Goal: Find specific page/section: Find specific page/section

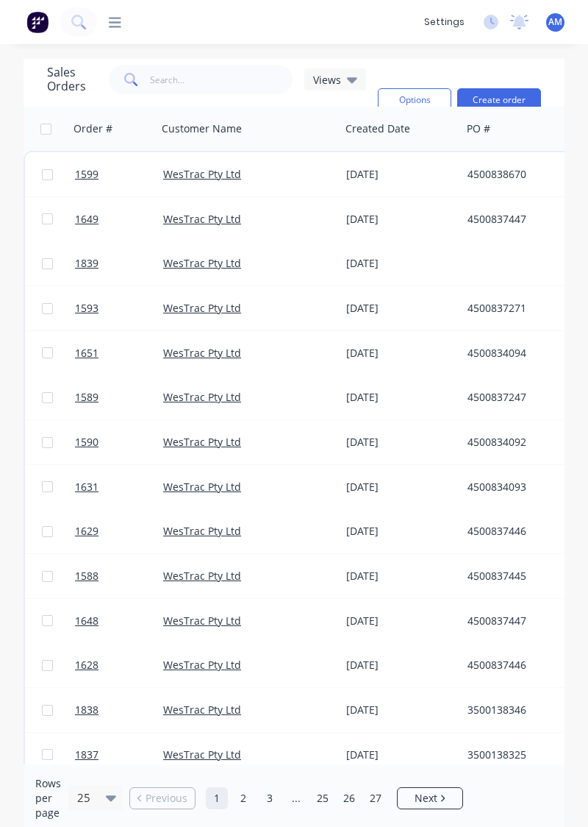
click at [393, 182] on div "[DATE]" at bounding box center [400, 174] width 121 height 44
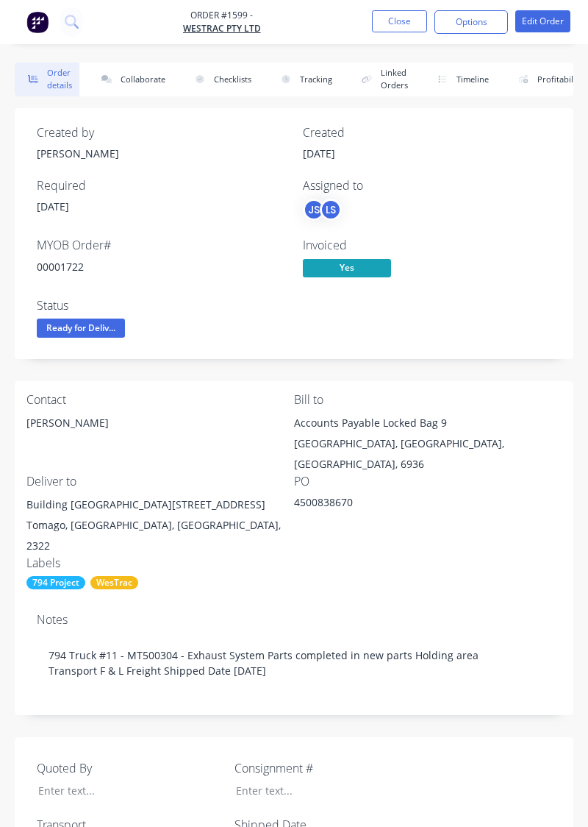
click at [157, 83] on button "Collaborate" at bounding box center [130, 80] width 85 height 34
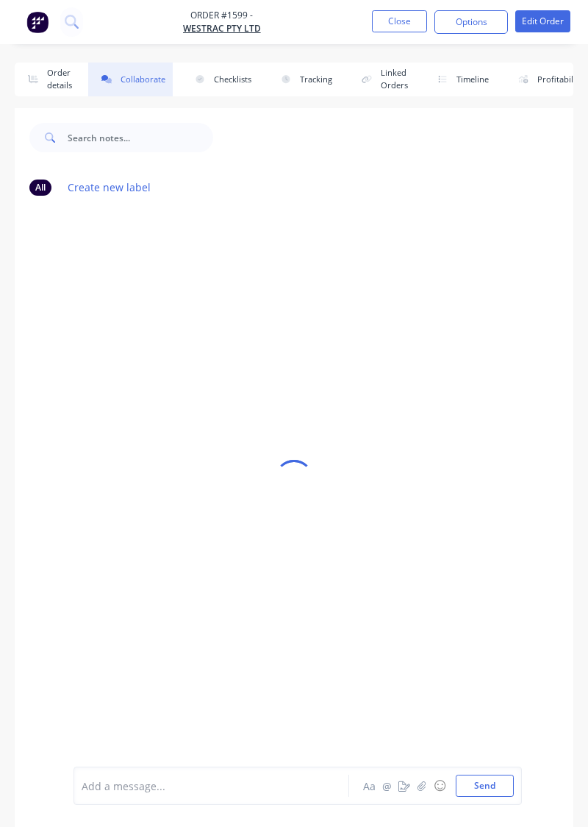
click at [232, 579] on div at bounding box center [294, 478] width 559 height 740
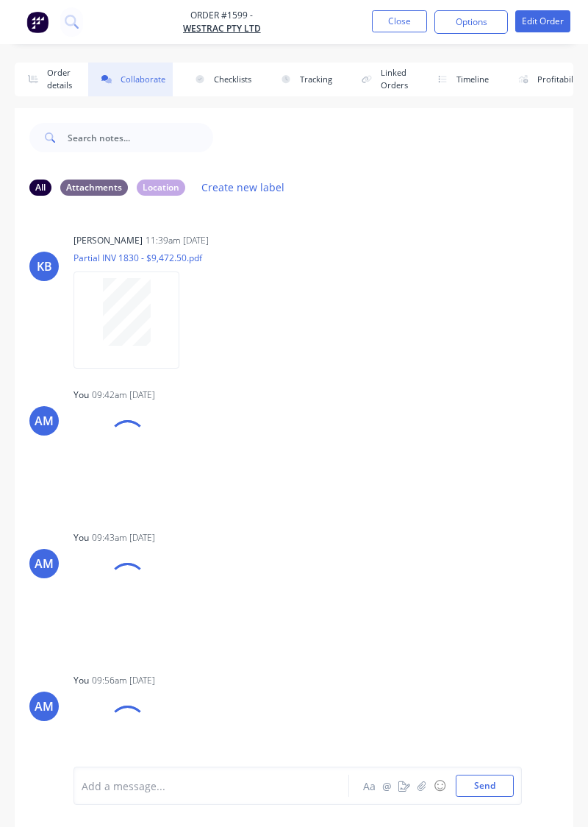
click at [451, 604] on div "AM You 09:43am [DATE] 17563381628095605613084565241080.jpg Labels Download Dele…" at bounding box center [294, 587] width 559 height 121
click at [427, 791] on button "button" at bounding box center [422, 786] width 18 height 18
click at [492, 785] on button "Send" at bounding box center [485, 785] width 58 height 22
click at [414, 791] on button "button" at bounding box center [422, 786] width 18 height 18
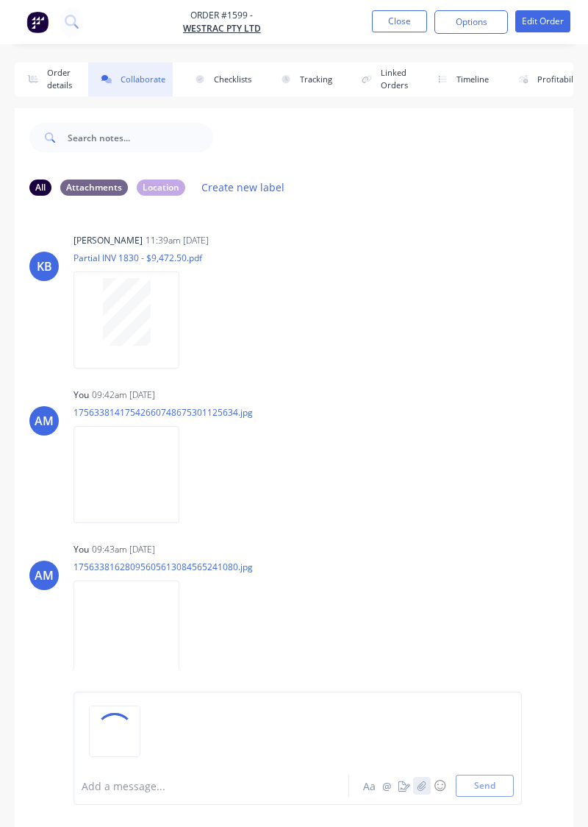
click at [424, 786] on icon "button" at bounding box center [422, 785] width 9 height 10
click at [417, 793] on button "button" at bounding box center [422, 786] width 18 height 18
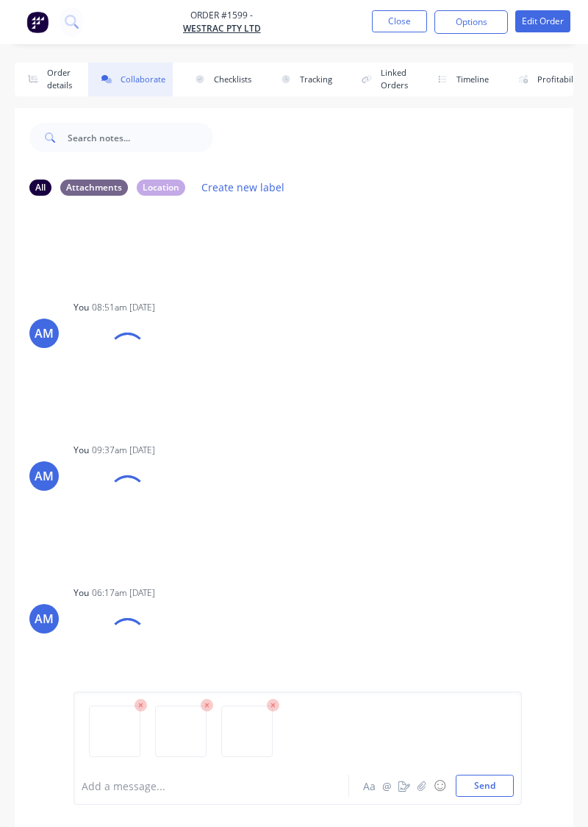
click at [504, 794] on button "Send" at bounding box center [485, 785] width 58 height 22
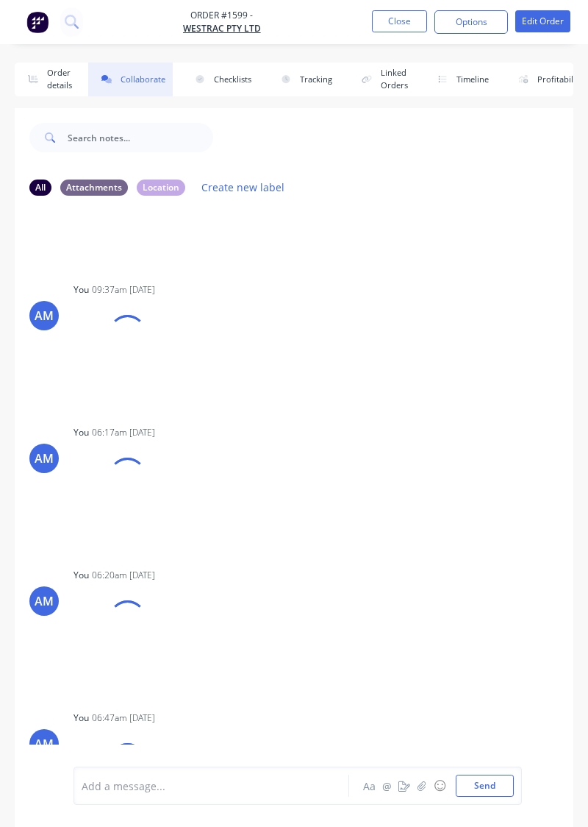
scroll to position [21, 0]
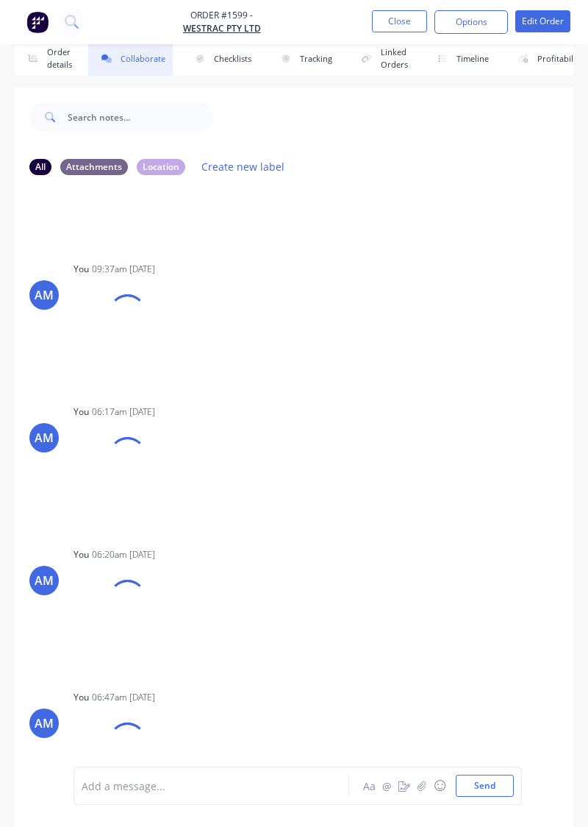
click at [315, 535] on div "KB [PERSON_NAME] 11:39am [DATE] Partial INV 1830 - $9,472.50.pdf Labels Downloa…" at bounding box center [294, 466] width 559 height 558
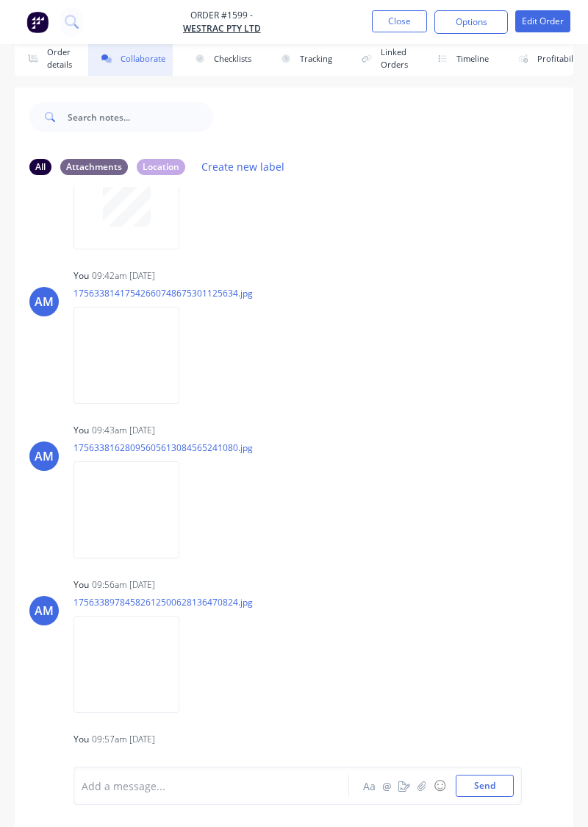
scroll to position [99, 0]
click at [151, 656] on img at bounding box center [127, 663] width 106 height 96
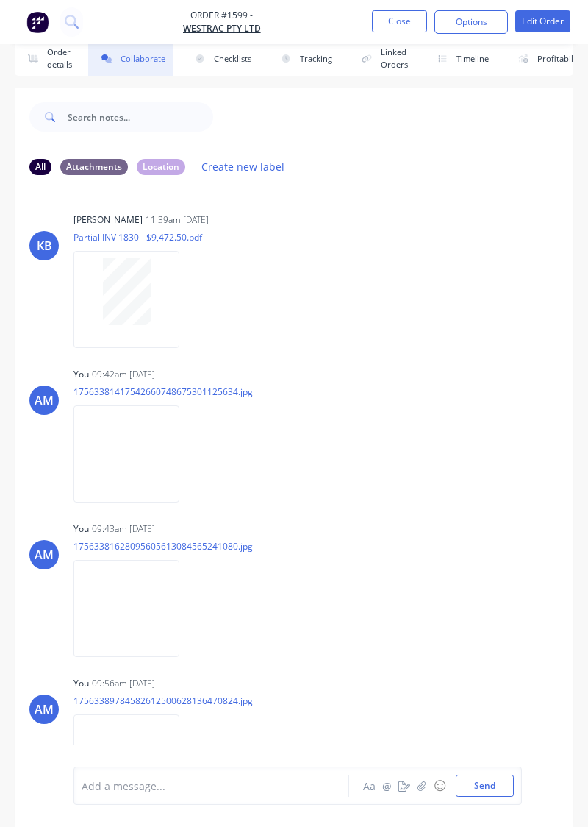
scroll to position [0, 0]
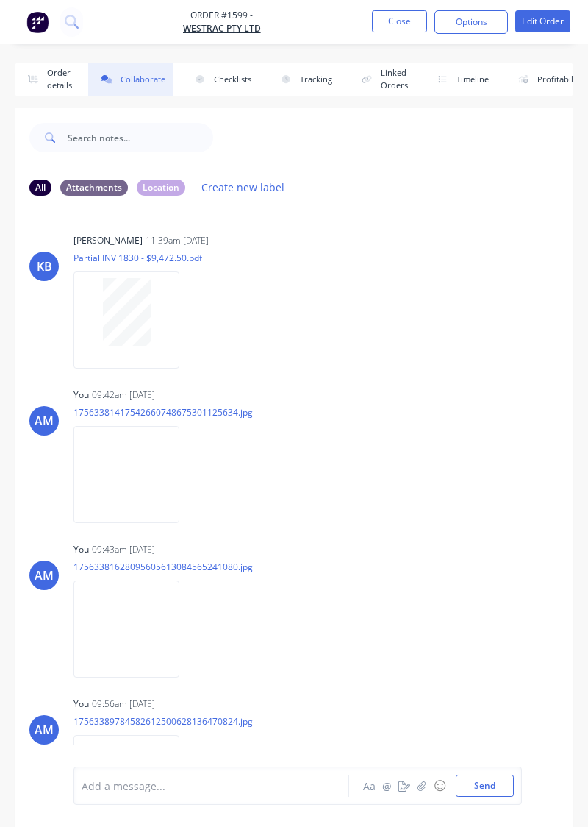
click at [223, 93] on button "Checklists" at bounding box center [220, 80] width 77 height 34
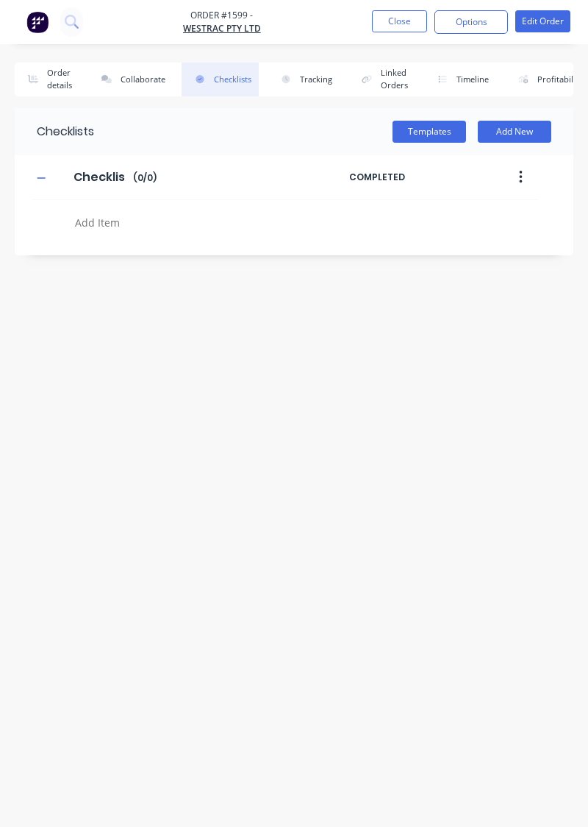
type textarea "x"
click at [165, 79] on button "Collaborate" at bounding box center [130, 80] width 85 height 34
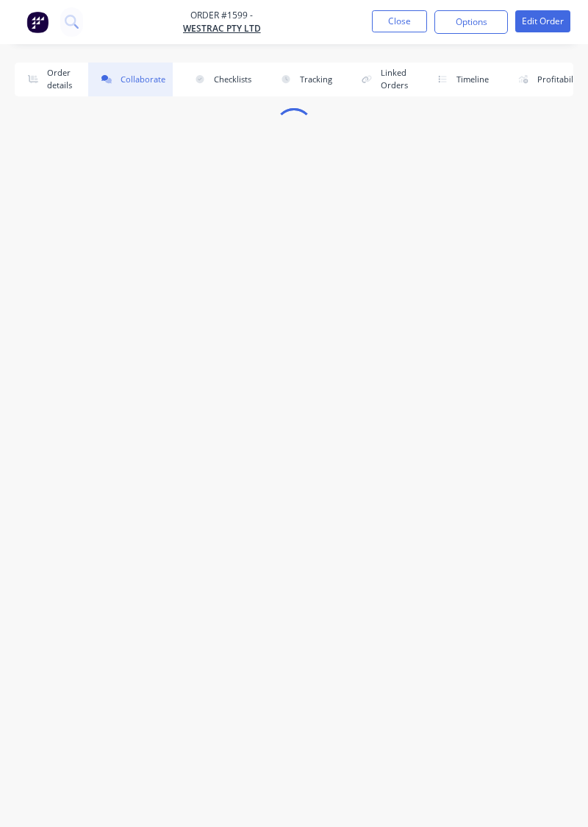
click at [400, 31] on button "Close" at bounding box center [399, 21] width 55 height 22
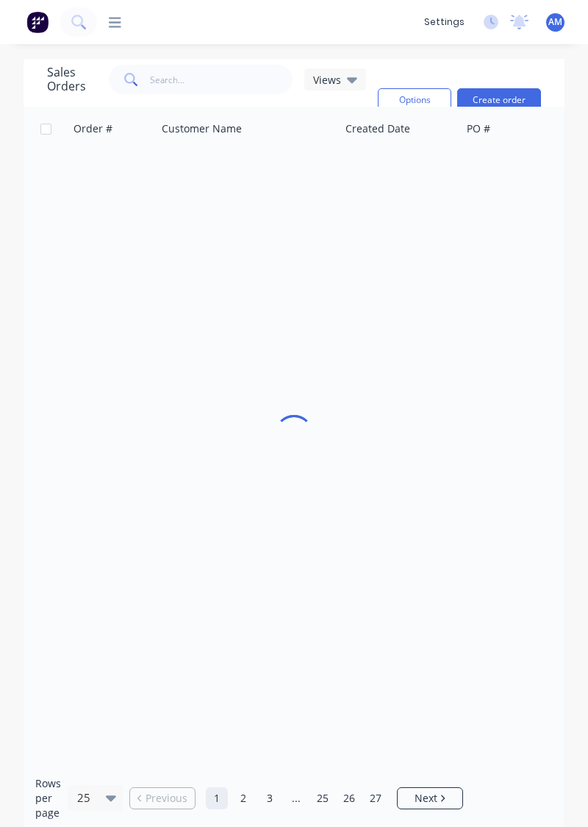
click at [391, 31] on div "dashboard products sales purchasing productivity dashboard products Product Cat…" at bounding box center [294, 22] width 588 height 44
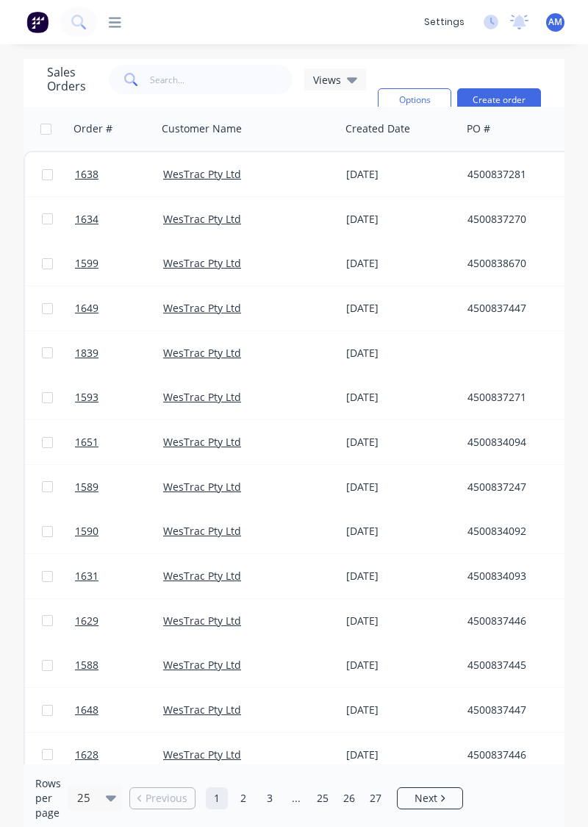
click at [203, 108] on div "Customer Name" at bounding box center [248, 129] width 184 height 44
click at [209, 83] on input "text" at bounding box center [221, 79] width 143 height 29
type input "1634"
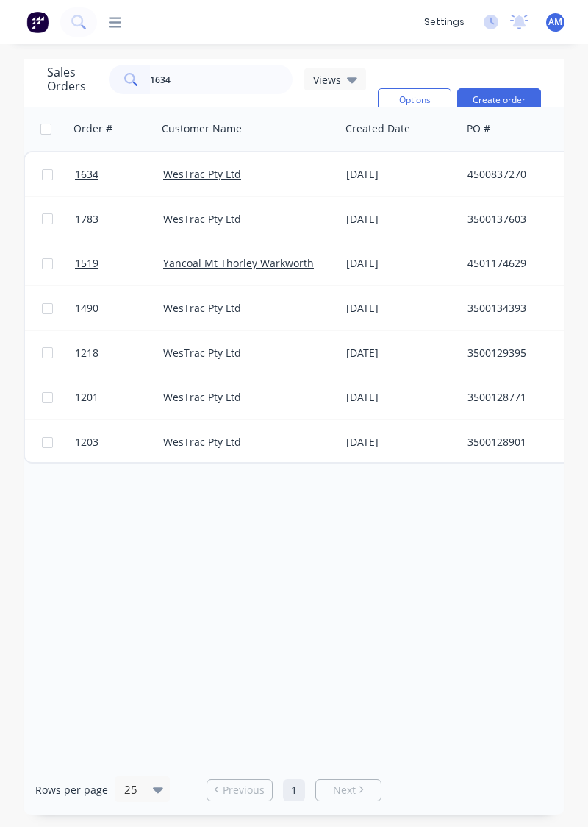
click at [295, 179] on div "WesTrac Pty Ltd" at bounding box center [244, 174] width 163 height 15
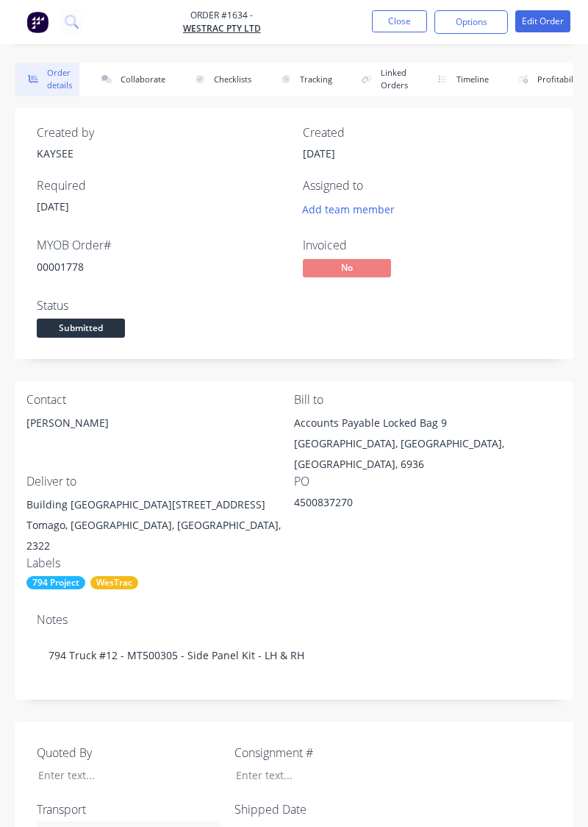
click at [131, 80] on button "Collaborate" at bounding box center [130, 80] width 85 height 34
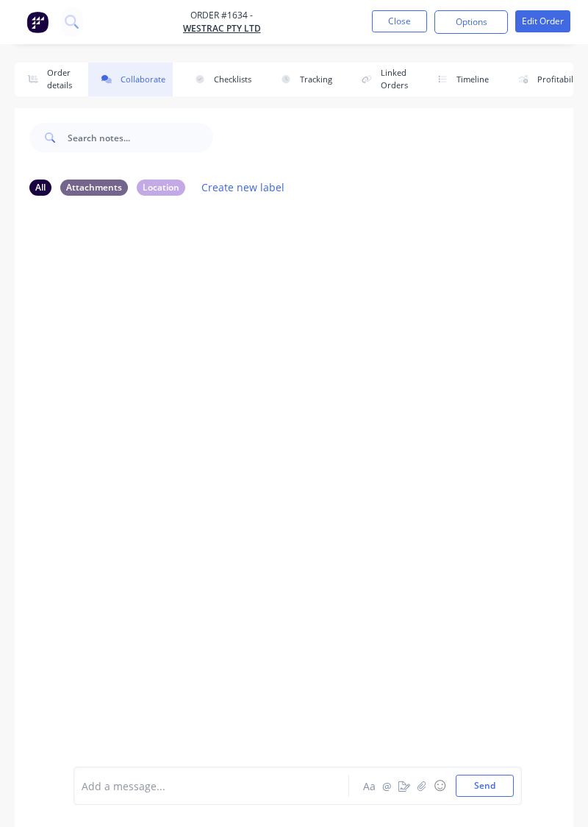
click at [49, 89] on button "Order details" at bounding box center [47, 80] width 65 height 34
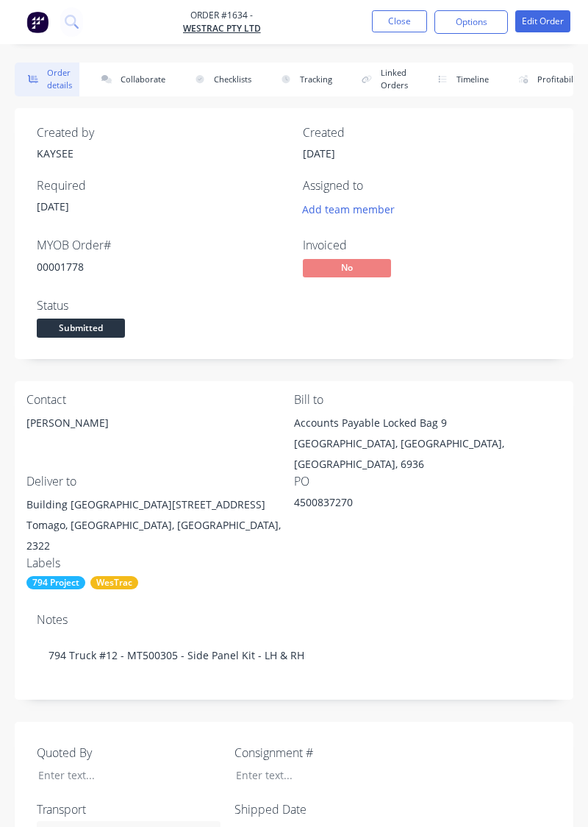
click at [400, 25] on button "Close" at bounding box center [399, 21] width 55 height 22
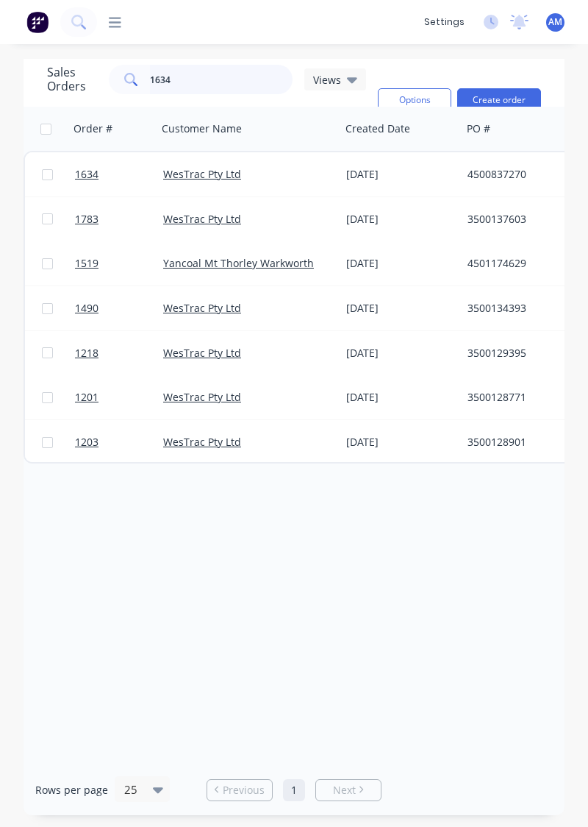
click at [215, 65] on input "1634" at bounding box center [221, 79] width 143 height 29
click at [232, 79] on input "1634" at bounding box center [221, 79] width 143 height 29
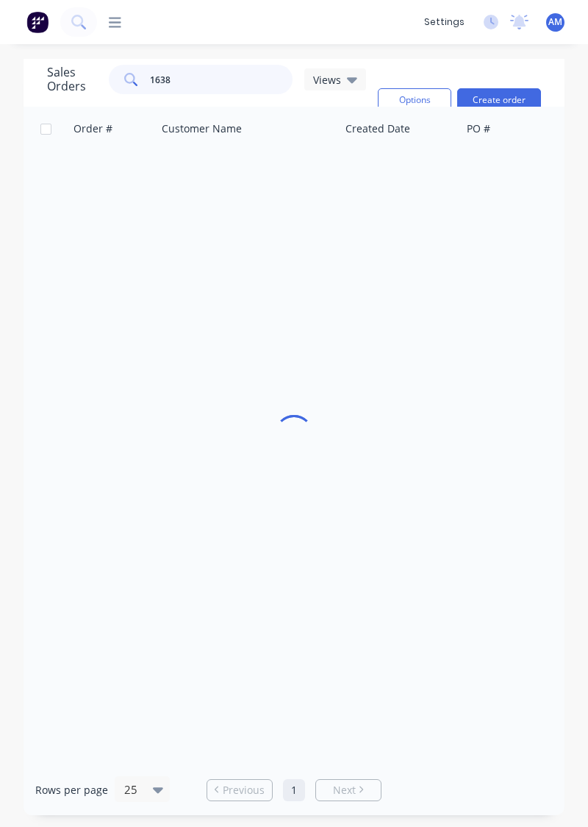
type input "1638"
click at [526, 176] on div "4500837281" at bounding box center [549, 174] width 163 height 15
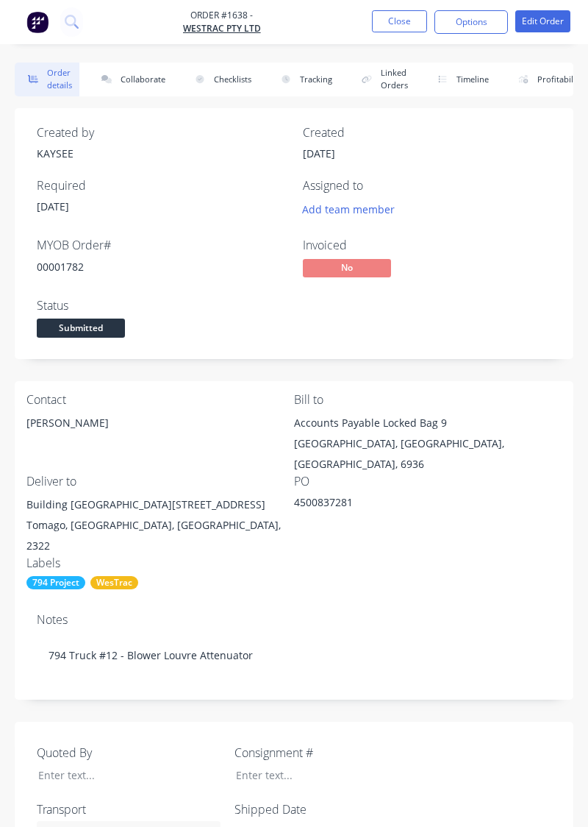
click at [136, 93] on button "Collaborate" at bounding box center [130, 80] width 85 height 34
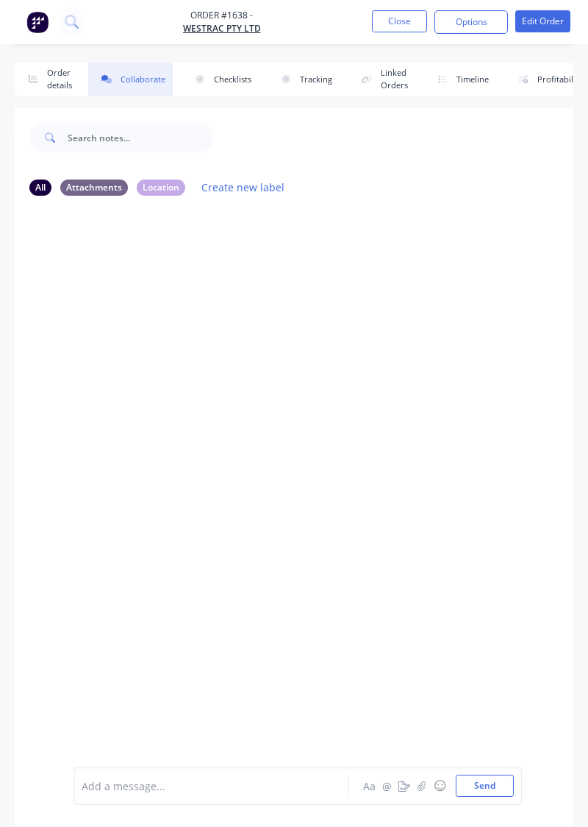
click at [63, 88] on button "Order details" at bounding box center [47, 80] width 65 height 34
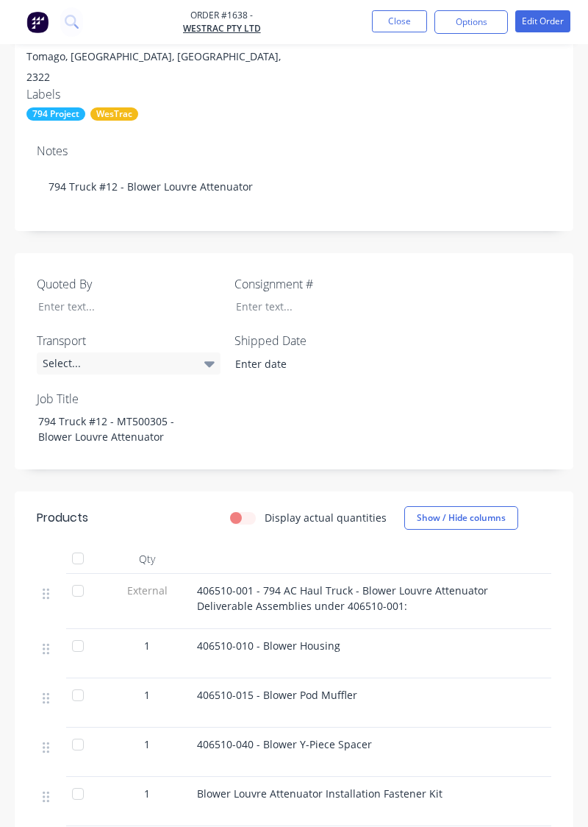
scroll to position [599, 0]
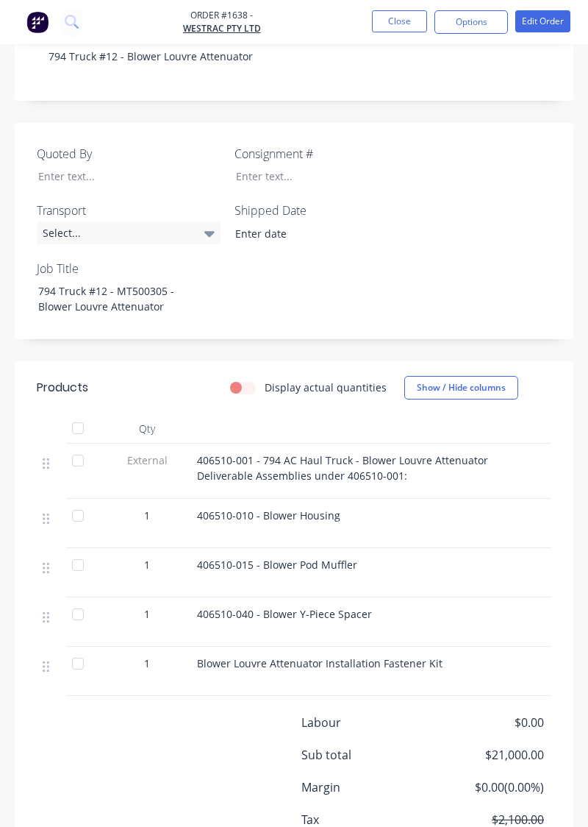
click at [583, 65] on div "Order details Collaborate Checklists 0/0 Tracking Linked Orders Timeline Profit…" at bounding box center [294, 180] width 588 height 1432
click at [581, 71] on div "Order details Collaborate Checklists 0/0 Tracking Linked Orders Timeline Profit…" at bounding box center [294, 180] width 588 height 1432
click at [400, 24] on button "Close" at bounding box center [399, 21] width 55 height 22
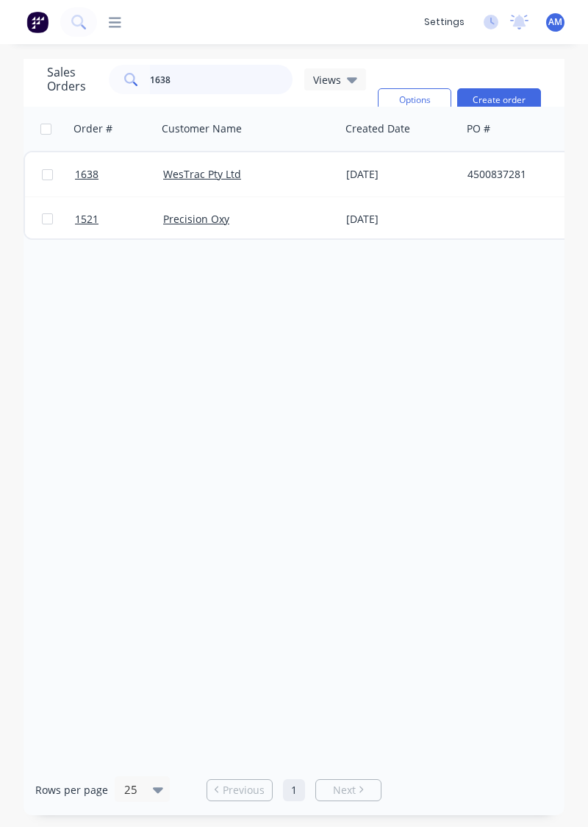
click at [220, 84] on input "1638" at bounding box center [221, 79] width 143 height 29
type input "1649"
click at [347, 176] on div "[DATE]" at bounding box center [401, 174] width 110 height 15
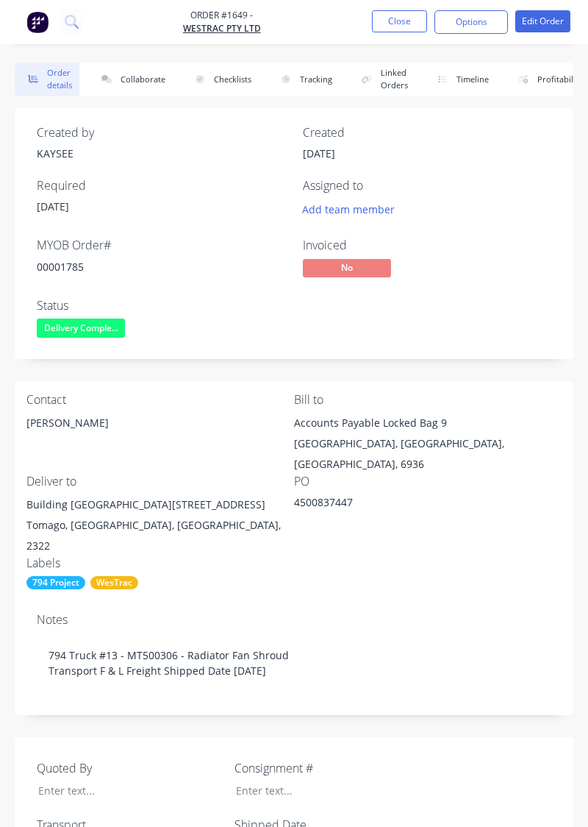
click at [147, 81] on button "Collaborate" at bounding box center [130, 80] width 85 height 34
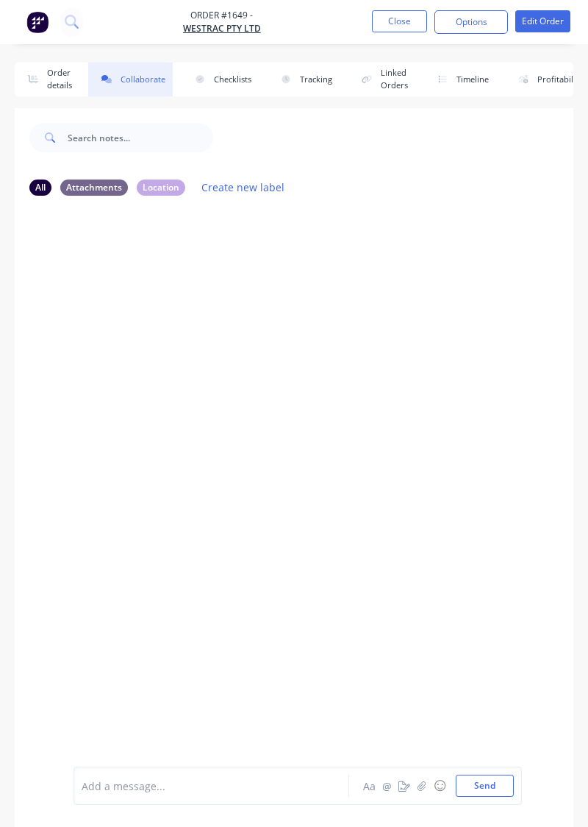
click at [420, 21] on button "Close" at bounding box center [399, 21] width 55 height 22
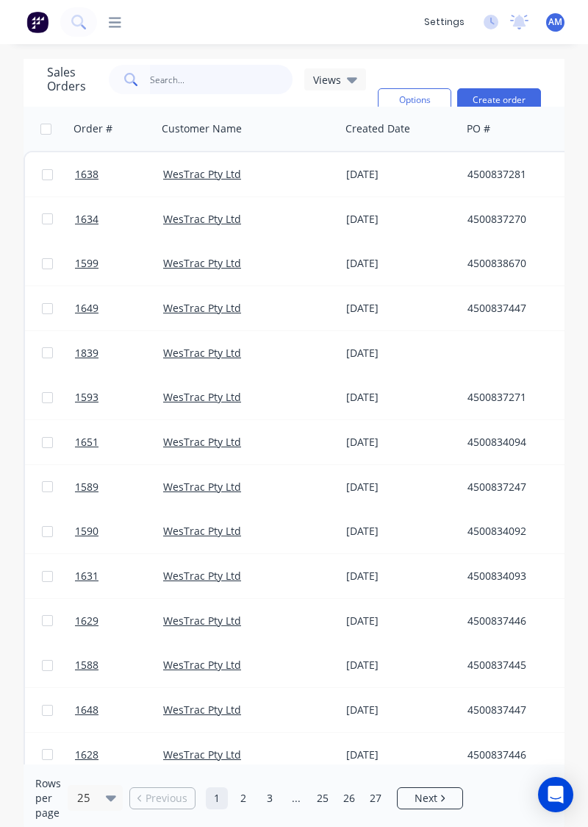
click at [213, 82] on input "text" at bounding box center [221, 79] width 143 height 29
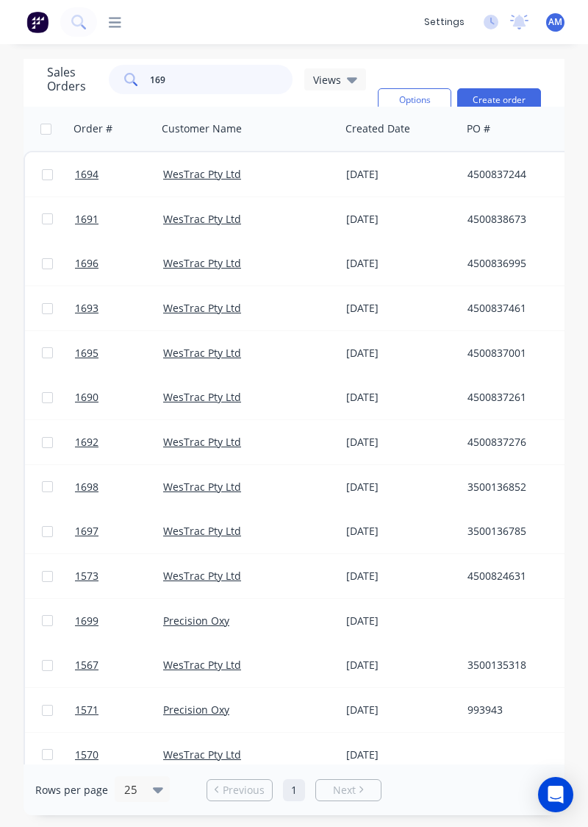
type input "1693"
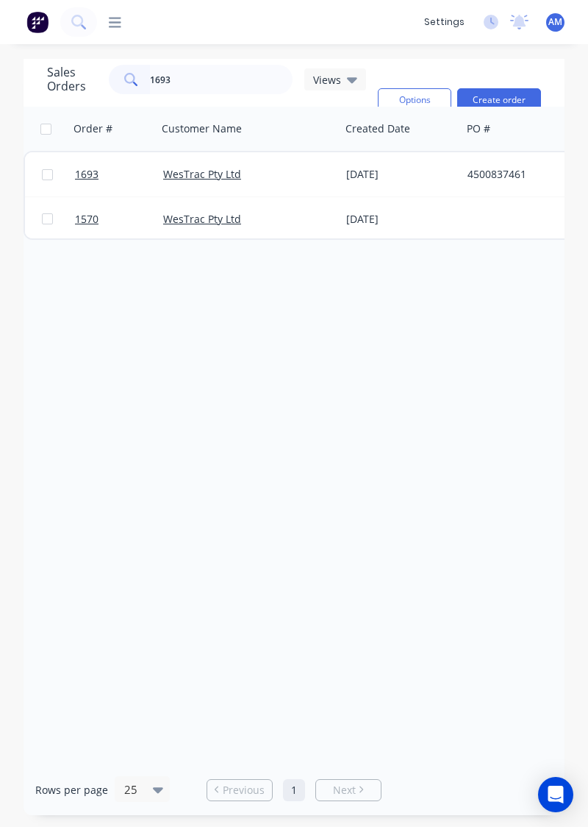
click at [236, 176] on link "WesTrac Pty Ltd" at bounding box center [202, 174] width 78 height 14
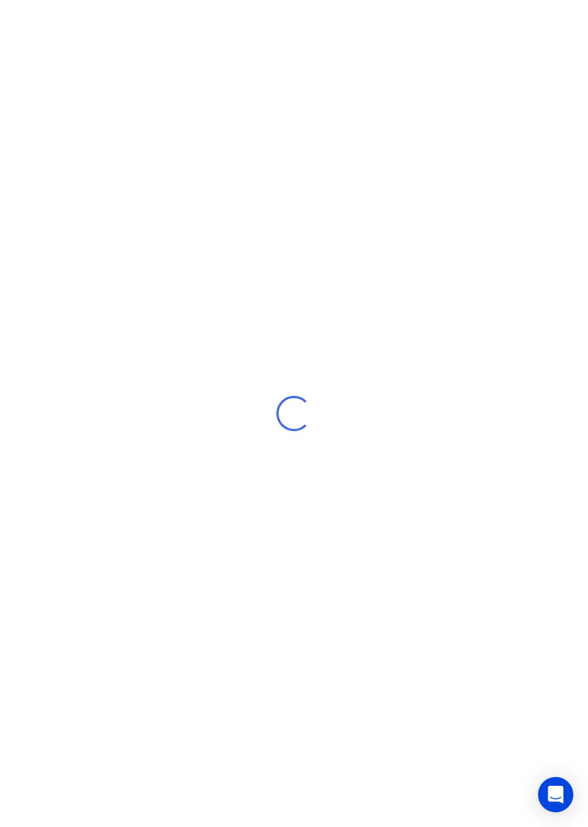
scroll to position [26, 0]
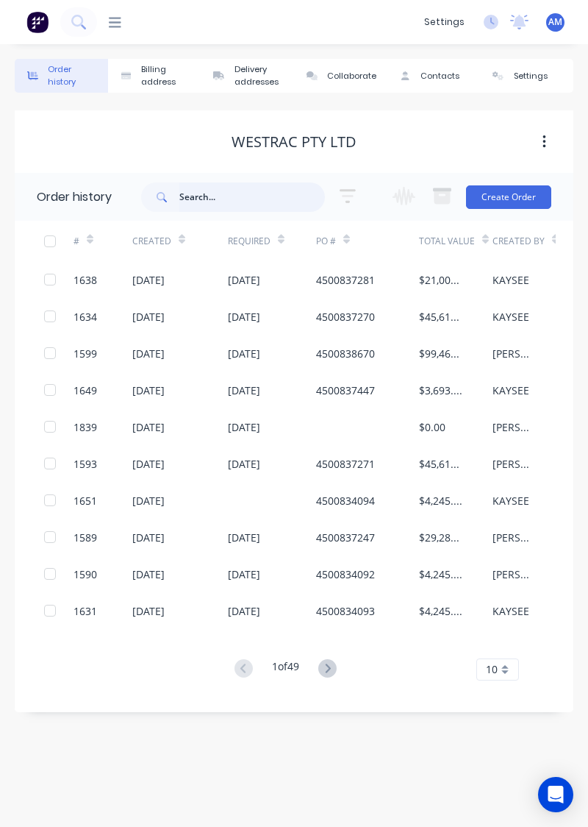
click at [233, 182] on input "text" at bounding box center [252, 196] width 146 height 29
type input "1693"
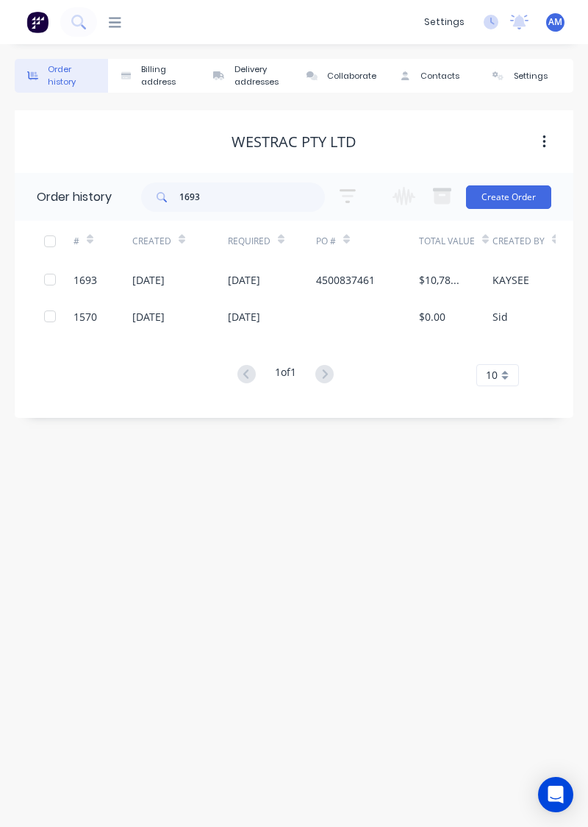
click at [435, 272] on div "$10,780.00" at bounding box center [441, 279] width 44 height 15
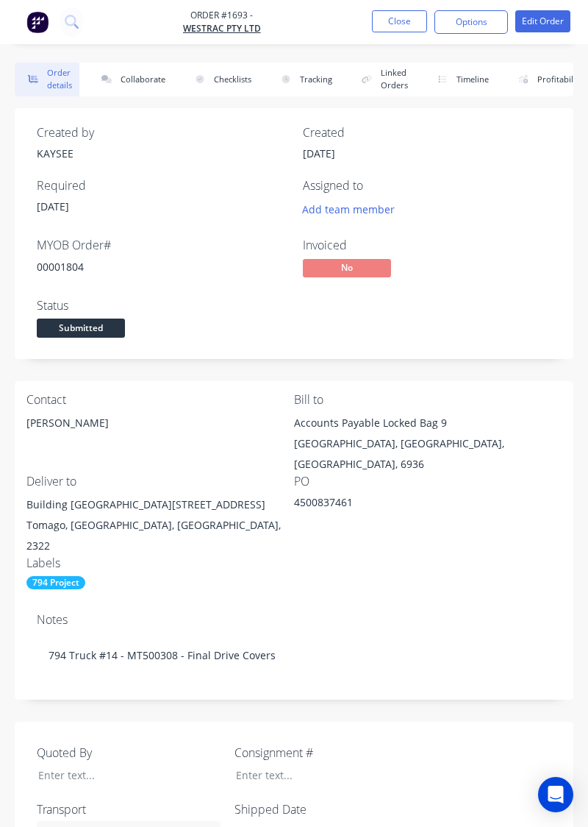
click at [137, 82] on button "Collaborate" at bounding box center [130, 80] width 85 height 34
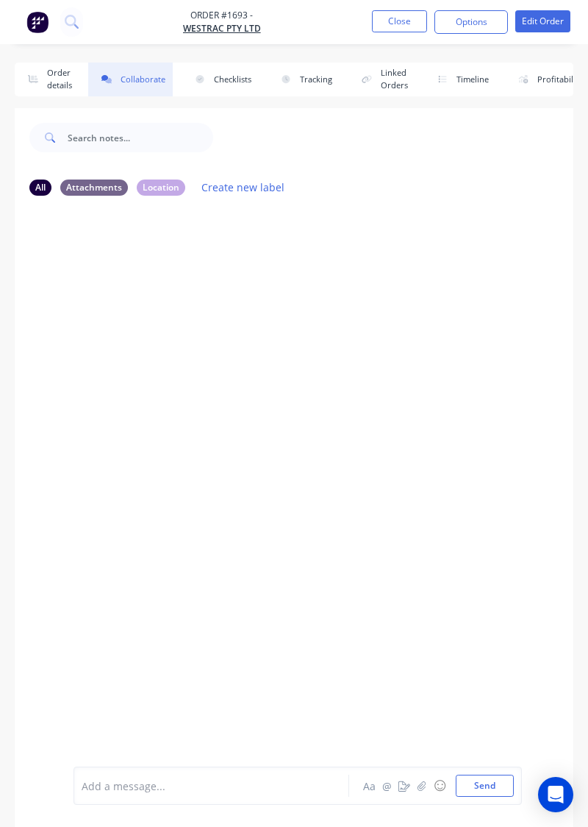
click at [22, 76] on icon "button" at bounding box center [33, 79] width 22 height 8
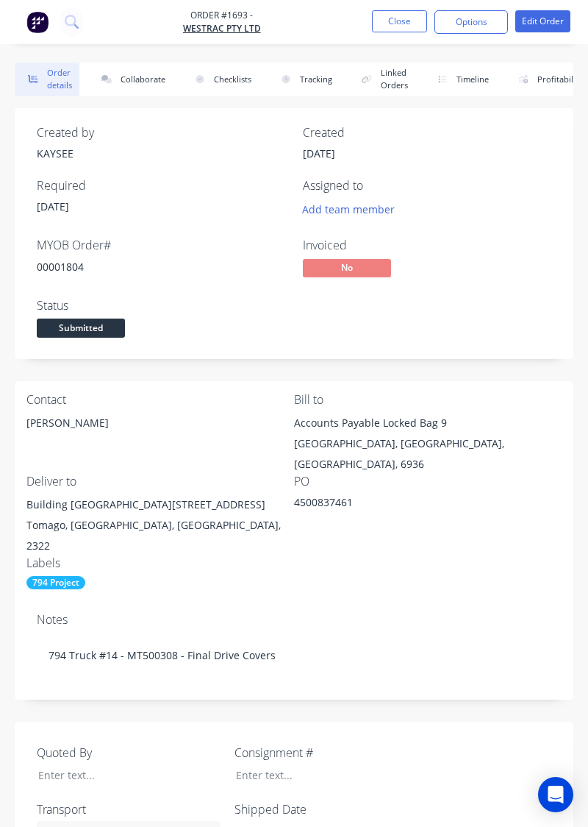
click at [394, 18] on button "Close" at bounding box center [399, 21] width 55 height 22
